Goal: Task Accomplishment & Management: Use online tool/utility

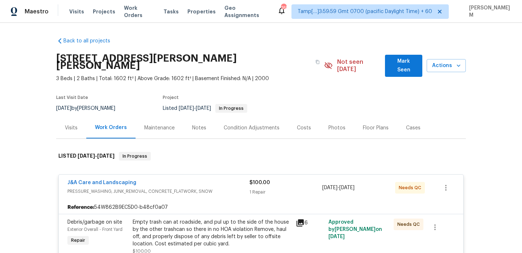
scroll to position [34, 0]
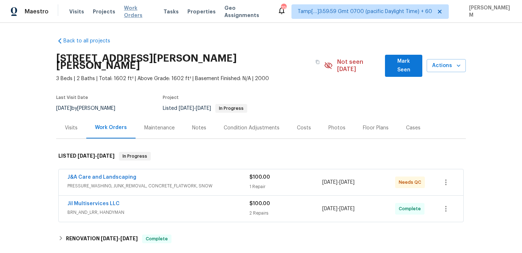
click at [134, 13] on span "Work Orders" at bounding box center [139, 11] width 31 height 14
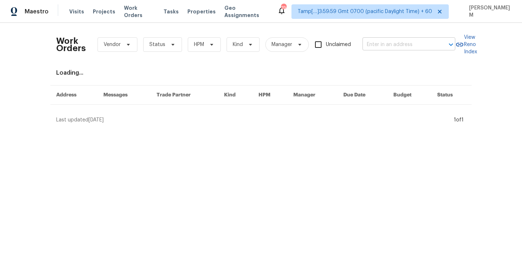
click at [368, 44] on input "text" at bounding box center [398, 44] width 72 height 11
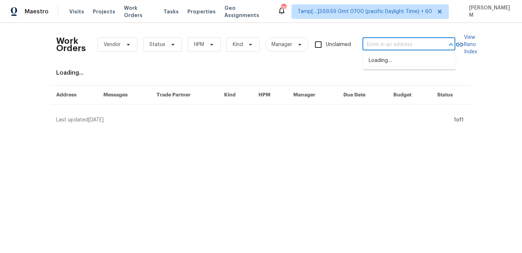
paste input "[STREET_ADDRESS][PERSON_NAME]"
type input "[STREET_ADDRESS][PERSON_NAME]"
click at [385, 55] on li "[STREET_ADDRESS]" at bounding box center [409, 61] width 93 height 12
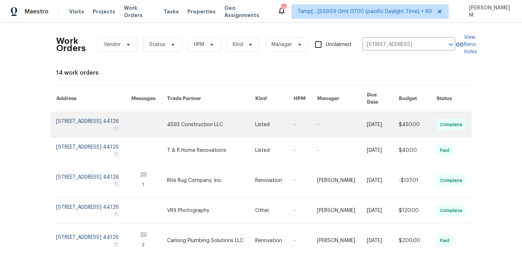
click at [167, 118] on link at bounding box center [149, 124] width 36 height 25
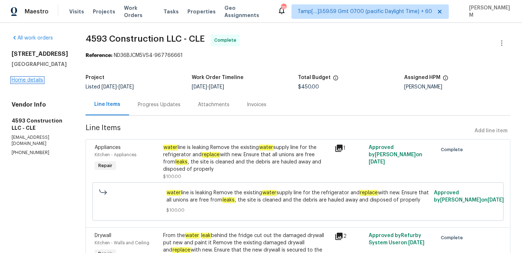
click at [34, 81] on link "Home details" at bounding box center [28, 80] width 32 height 5
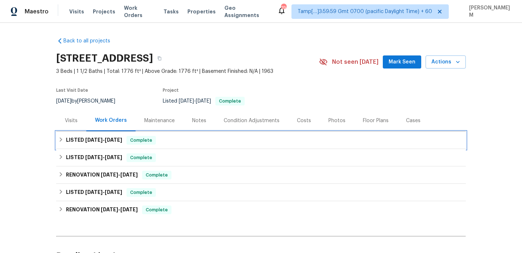
click at [143, 136] on div "Complete" at bounding box center [140, 140] width 29 height 9
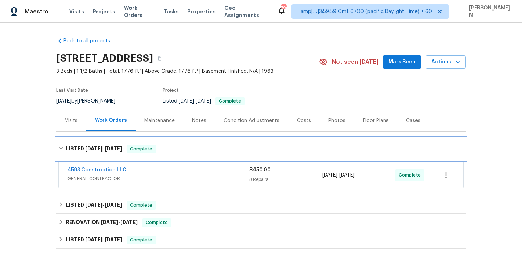
scroll to position [31, 0]
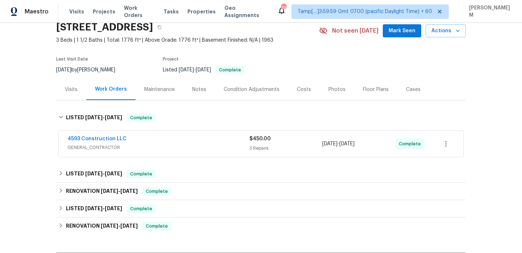
click at [193, 145] on span "GENERAL_CONTRACTOR" at bounding box center [158, 147] width 182 height 7
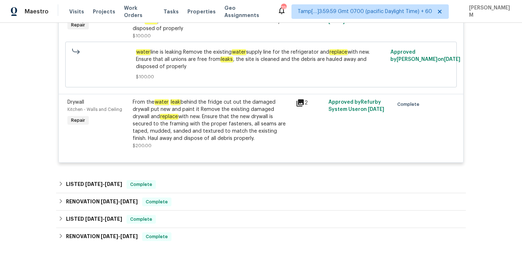
scroll to position [265, 0]
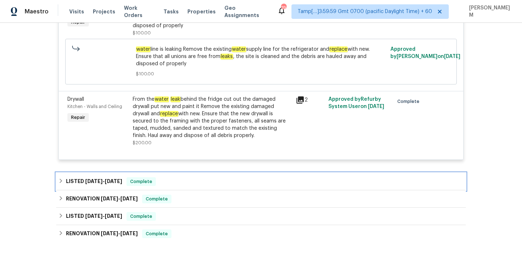
click at [156, 179] on div "Complete" at bounding box center [140, 181] width 29 height 9
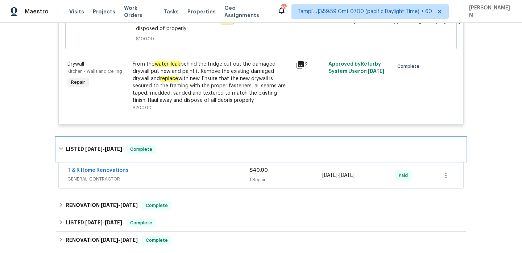
scroll to position [311, 0]
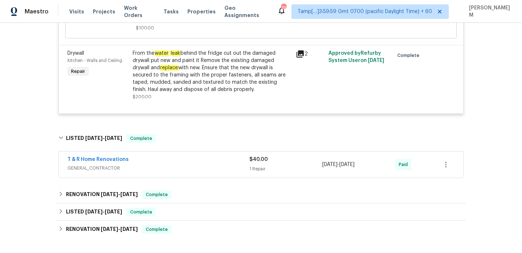
click at [161, 169] on span "GENERAL_CONTRACTOR" at bounding box center [158, 167] width 182 height 7
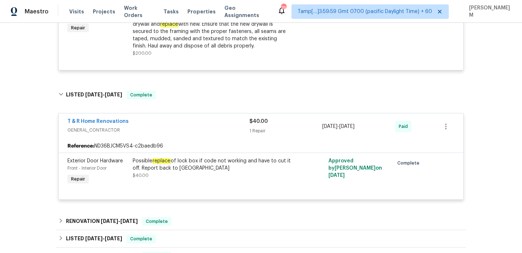
scroll to position [381, 0]
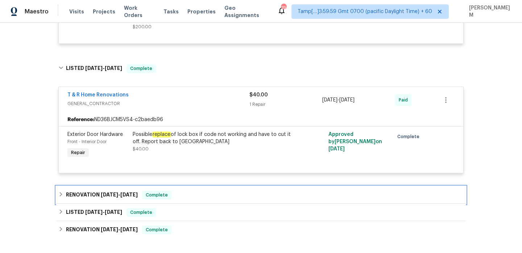
click at [188, 195] on div "RENOVATION [DATE] - [DATE] Complete" at bounding box center [260, 195] width 405 height 9
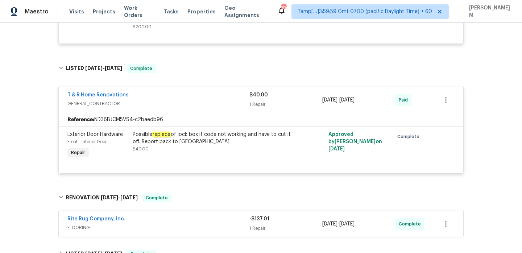
click at [198, 230] on span "FLOORING" at bounding box center [158, 227] width 182 height 7
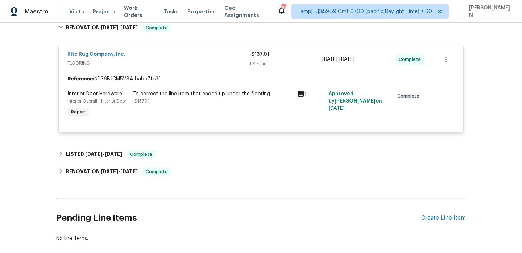
scroll to position [552, 0]
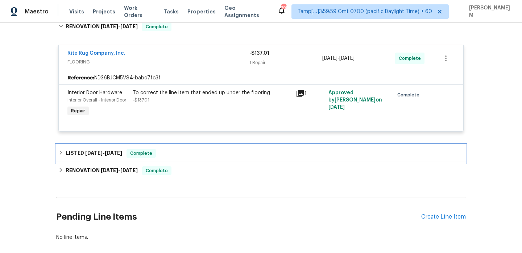
click at [168, 149] on div "LISTED [DATE] - [DATE] Complete" at bounding box center [260, 153] width 409 height 17
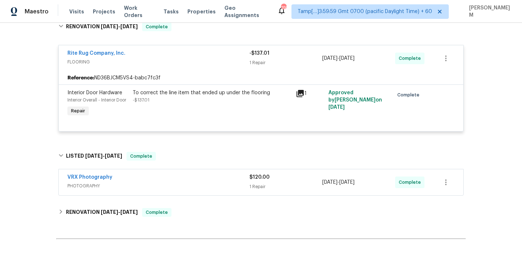
click at [186, 184] on span "PHOTOGRAPHY" at bounding box center [158, 185] width 182 height 7
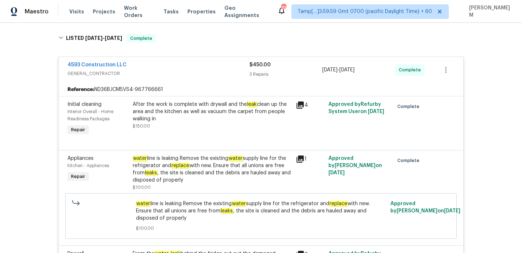
scroll to position [73, 0]
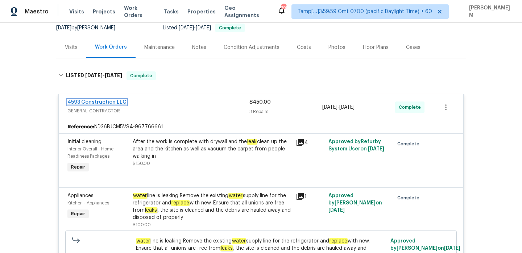
click at [110, 100] on link "4593 Construction LLC" at bounding box center [96, 102] width 59 height 5
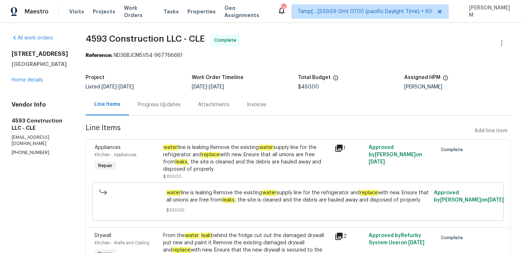
click at [152, 107] on div "Progress Updates" at bounding box center [159, 104] width 43 height 7
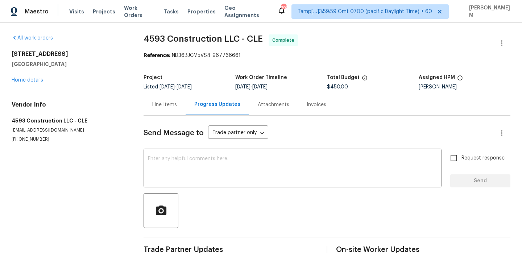
scroll to position [16, 0]
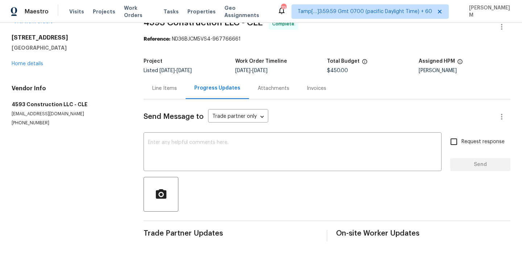
click at [149, 91] on div "Line Items" at bounding box center [164, 88] width 42 height 21
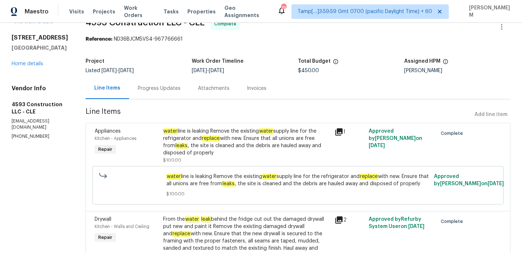
click at [254, 89] on div "Invoices" at bounding box center [257, 88] width 20 height 7
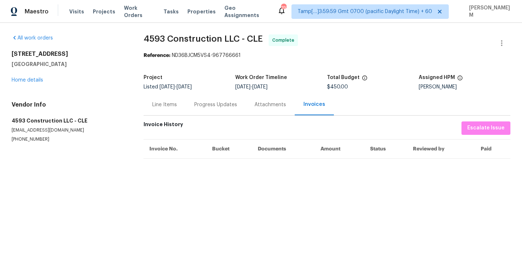
click at [176, 106] on div "Line Items" at bounding box center [164, 104] width 25 height 7
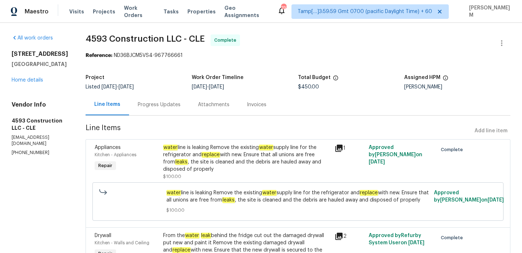
scroll to position [125, 0]
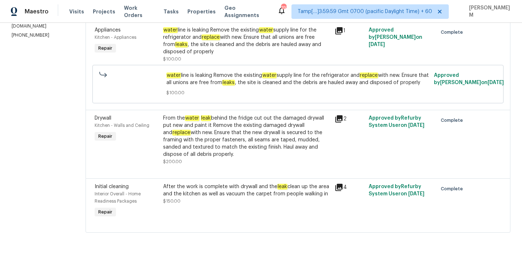
click at [259, 139] on div "From the water leak behind the fridge cut out the damaged drywall put new and p…" at bounding box center [246, 135] width 167 height 43
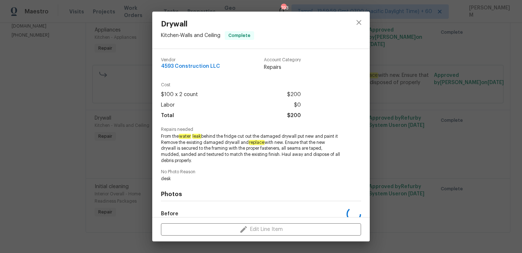
scroll to position [87, 0]
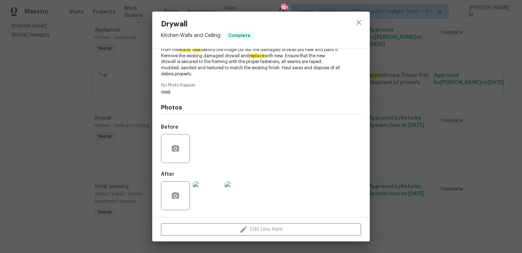
click at [214, 201] on img at bounding box center [207, 195] width 29 height 29
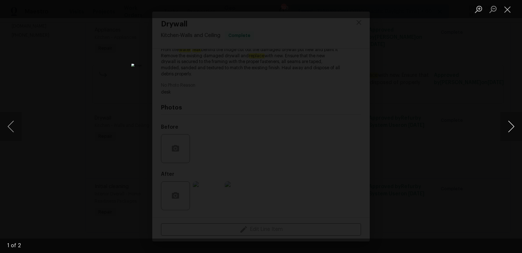
click at [517, 130] on button "Next image" at bounding box center [511, 126] width 22 height 29
click at [504, 9] on button "Close lightbox" at bounding box center [507, 9] width 14 height 13
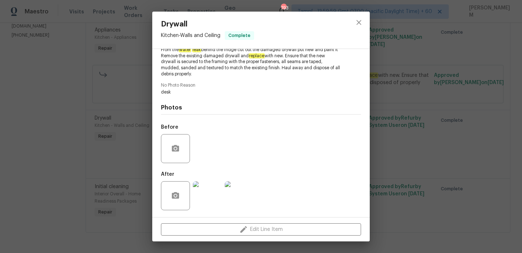
click at [450, 115] on div "Drywall Kitchen - Walls and Ceiling Complete Vendor 4593 Construction LLC Accou…" at bounding box center [261, 126] width 522 height 253
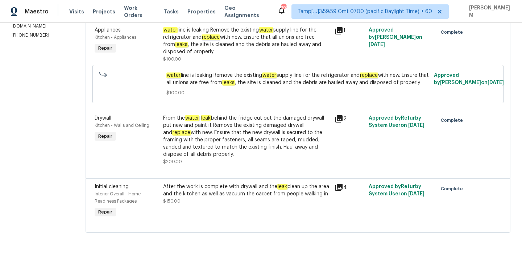
scroll to position [117, 0]
click at [249, 205] on div "After the work is complete with drywall and the leak clean up the area and the …" at bounding box center [246, 194] width 167 height 22
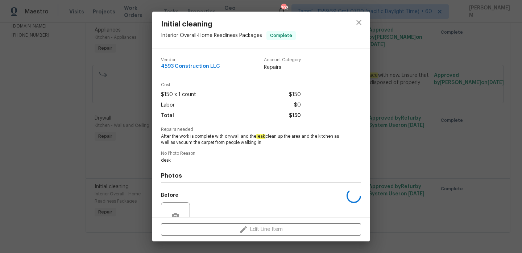
scroll to position [68, 0]
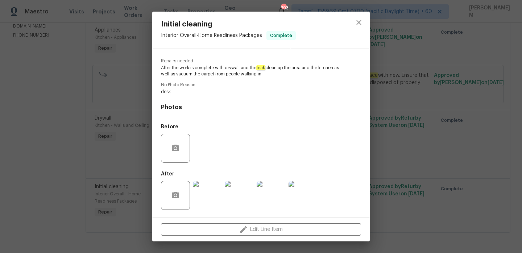
click at [206, 194] on img at bounding box center [207, 195] width 29 height 29
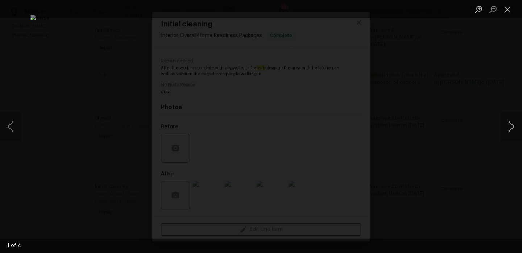
click at [511, 134] on button "Next image" at bounding box center [511, 126] width 22 height 29
click at [508, 7] on button "Close lightbox" at bounding box center [507, 9] width 14 height 13
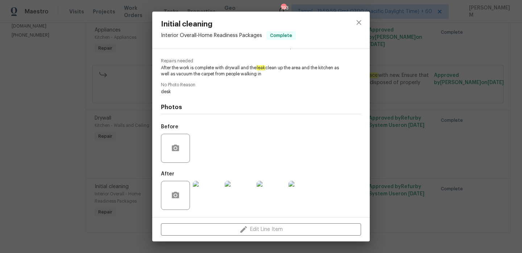
click at [93, 130] on div "Initial cleaning Interior Overall - Home Readiness Packages Complete Vendor 459…" at bounding box center [261, 126] width 522 height 253
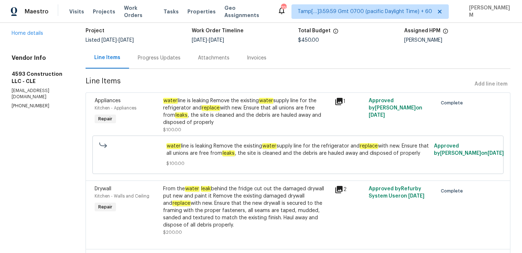
scroll to position [21, 0]
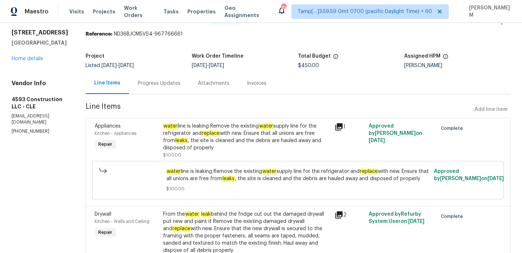
click at [242, 137] on div "water line is leaking Remove the existing water supply line for the refrigerato…" at bounding box center [246, 136] width 167 height 29
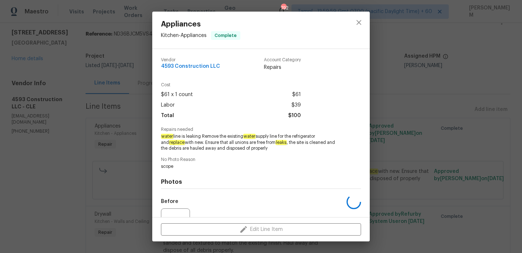
scroll to position [75, 0]
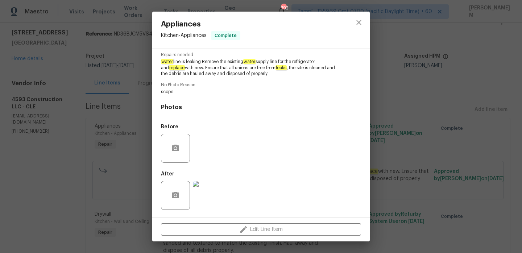
click at [209, 194] on img at bounding box center [207, 195] width 29 height 29
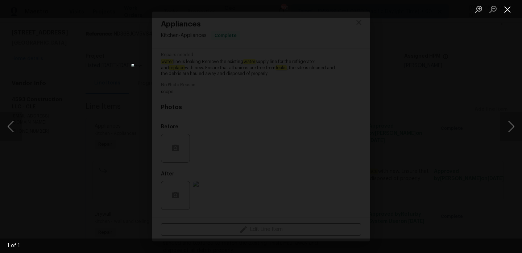
click at [505, 8] on button "Close lightbox" at bounding box center [507, 9] width 14 height 13
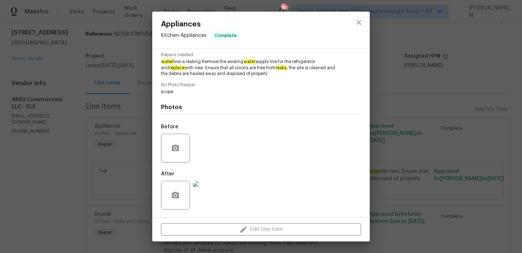
click at [421, 126] on div "Appliances Kitchen - Appliances Complete Vendor 4593 Construction LLC Account C…" at bounding box center [261, 126] width 522 height 253
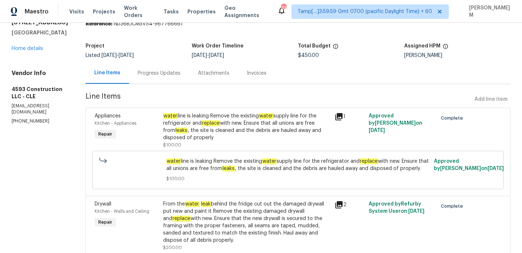
scroll to position [32, 0]
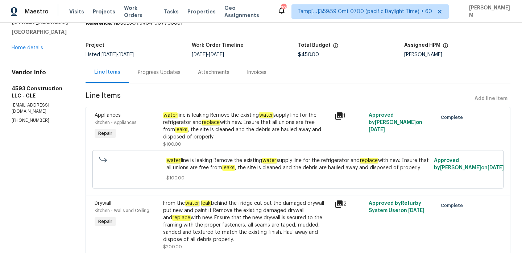
click at [273, 116] on em "water" at bounding box center [266, 115] width 14 height 6
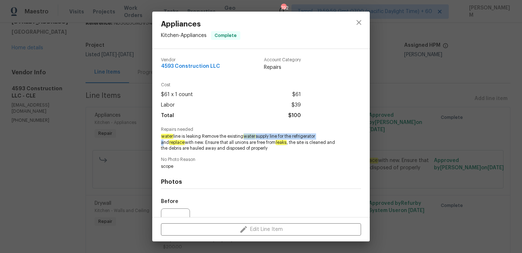
drag, startPoint x: 246, startPoint y: 135, endPoint x: 320, endPoint y: 135, distance: 74.3
click at [320, 135] on span "water line is leaking Remove the existing water supply line for the refrigerato…" at bounding box center [251, 142] width 180 height 18
copy span "water supply line for the refrigerator"
click at [105, 158] on div "Appliances Kitchen - Appliances Complete Vendor 4593 Construction LLC Account C…" at bounding box center [261, 126] width 522 height 253
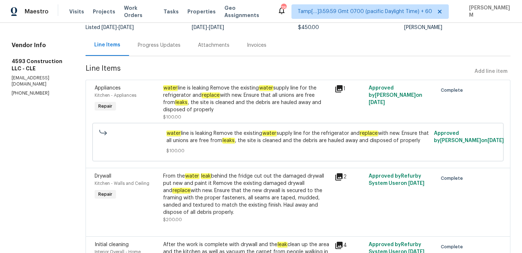
scroll to position [0, 0]
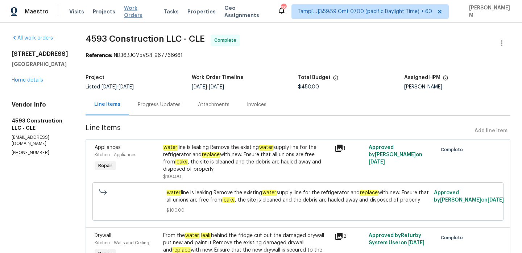
click at [130, 12] on span "Work Orders" at bounding box center [139, 11] width 31 height 14
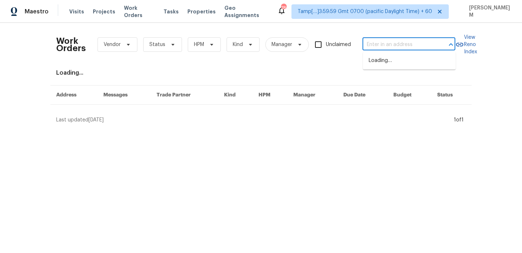
click at [384, 44] on input "text" at bounding box center [398, 44] width 72 height 11
paste input "[STREET_ADDRESS]"
type input "[STREET_ADDRESS]"
click at [406, 64] on li "[STREET_ADDRESS]" at bounding box center [409, 61] width 93 height 12
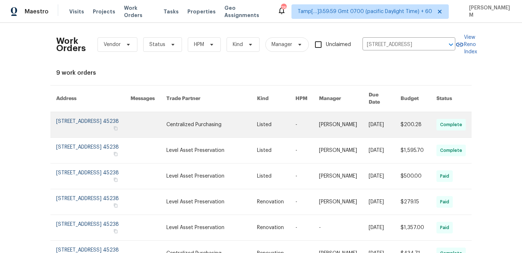
click at [309, 120] on link at bounding box center [307, 124] width 24 height 25
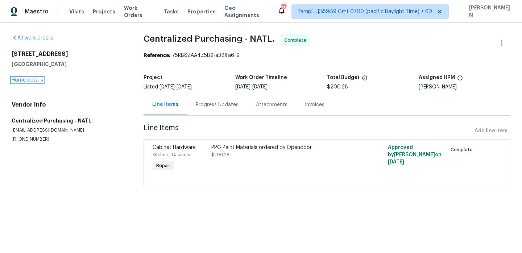
click at [36, 79] on link "Home details" at bounding box center [28, 80] width 32 height 5
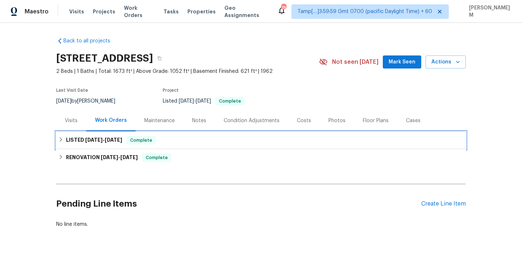
click at [174, 138] on div "LISTED [DATE] - [DATE] Complete" at bounding box center [260, 140] width 405 height 9
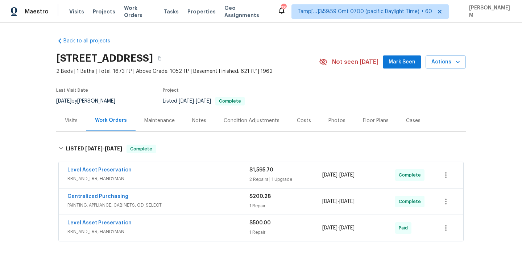
click at [211, 175] on span "BRN_AND_LRR, HANDYMAN" at bounding box center [158, 178] width 182 height 7
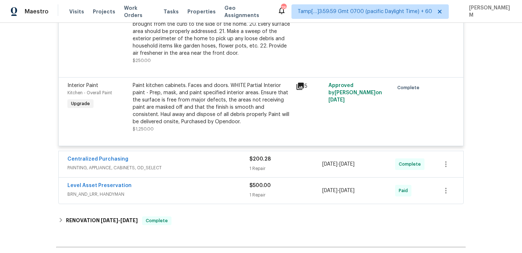
scroll to position [371, 0]
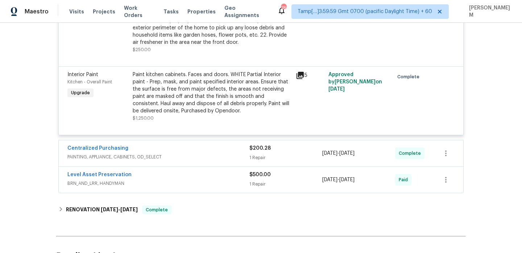
click at [203, 153] on div "Centralized Purchasing" at bounding box center [158, 149] width 182 height 9
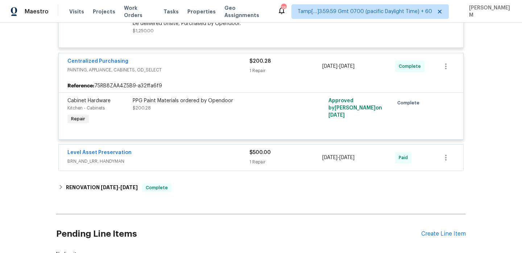
scroll to position [463, 0]
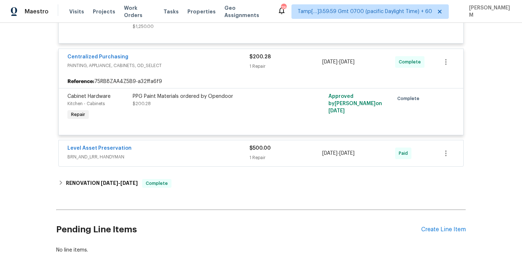
click at [212, 160] on span "BRN_AND_LRR, HANDYMAN" at bounding box center [158, 156] width 182 height 7
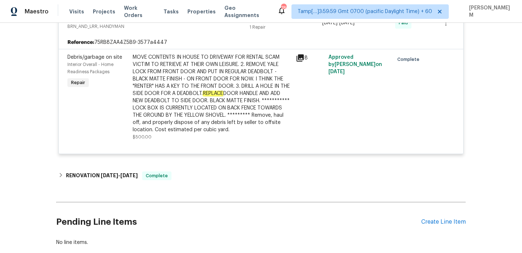
scroll to position [603, 0]
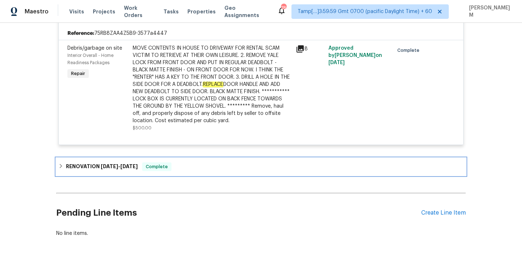
click at [208, 172] on div "RENOVATION [DATE] - [DATE] Complete" at bounding box center [260, 166] width 409 height 17
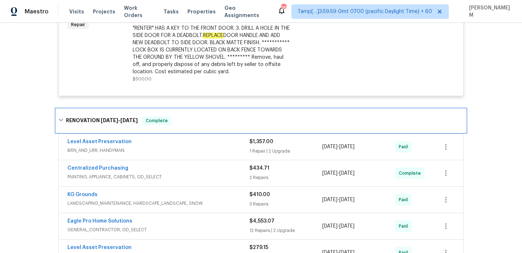
scroll to position [664, 0]
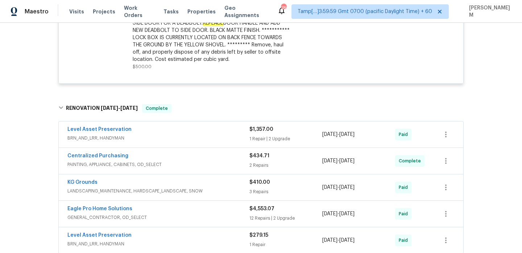
click at [311, 132] on div "$1,357.00" at bounding box center [285, 129] width 73 height 7
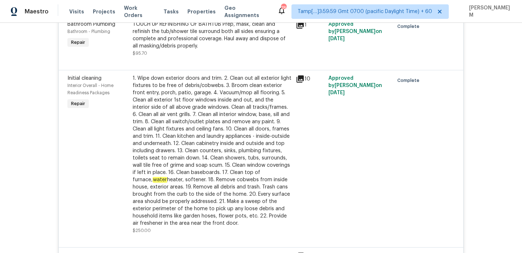
scroll to position [89, 0]
